Goal: Task Accomplishment & Management: Manage account settings

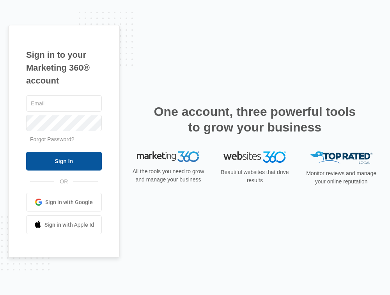
type input "[EMAIL_ADDRESS][DOMAIN_NAME]"
click at [67, 165] on input "Sign In" at bounding box center [64, 161] width 76 height 19
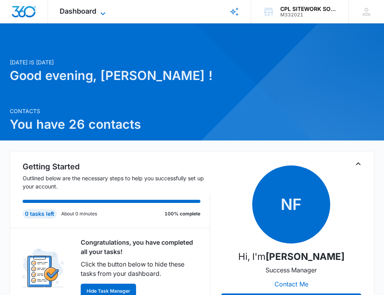
click at [100, 12] on icon at bounding box center [102, 13] width 9 height 9
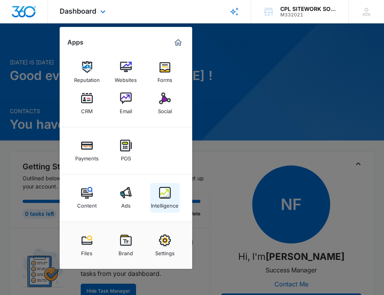
click at [169, 195] on img at bounding box center [165, 193] width 12 height 12
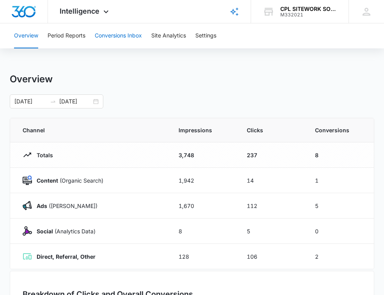
click at [132, 36] on button "Conversions Inbox" at bounding box center [118, 35] width 47 height 25
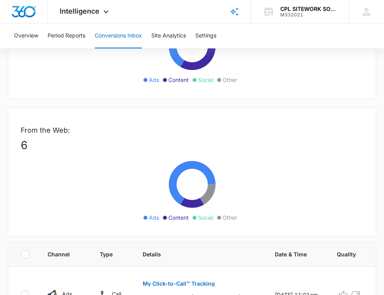
scroll to position [273, 0]
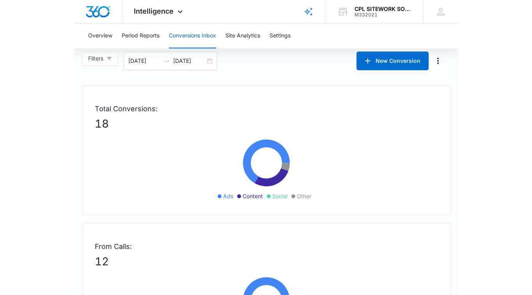
scroll to position [0, 0]
